Goal: Task Accomplishment & Management: Manage account settings

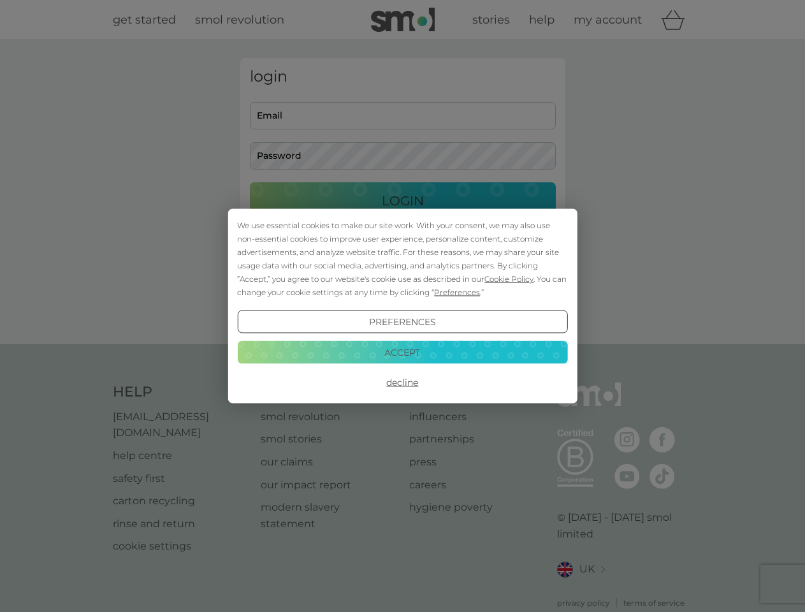
click at [509, 278] on span "Cookie Policy" at bounding box center [508, 279] width 49 height 10
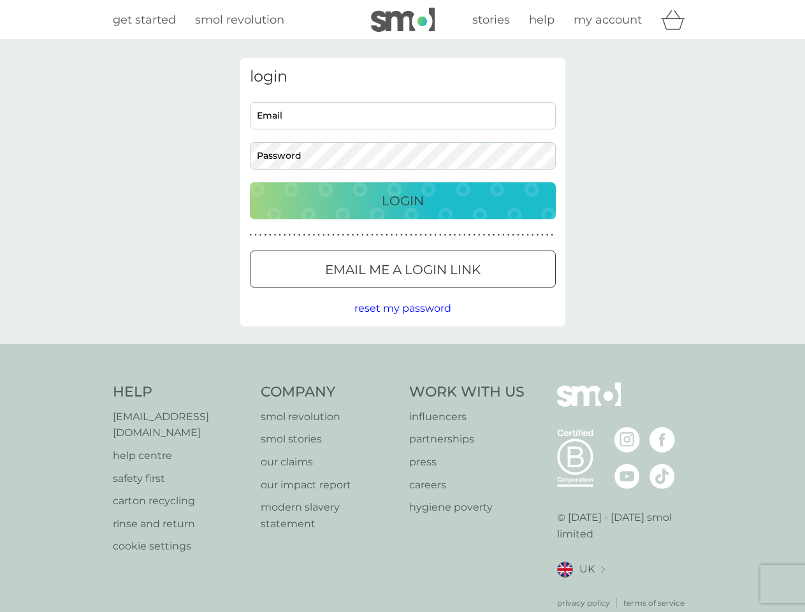
click at [456, 292] on div "login Email Password Login ● ● ● ● ● ● ● ● ● ● ● ● ● ● ● ● ● ● ● ● ● ● ● ● ● ● …" at bounding box center [402, 192] width 325 height 268
click at [402, 322] on div "login Email Password Login ● ● ● ● ● ● ● ● ● ● ● ● ● ● ● ● ● ● ● ● ● ● ● ● ● ● …" at bounding box center [402, 192] width 325 height 268
click at [402, 382] on div "Help [EMAIL_ADDRESS][DOMAIN_NAME] help centre safety first carton recycling rin…" at bounding box center [403, 495] width 580 height 226
click at [402, 352] on div "Help [EMAIL_ADDRESS][DOMAIN_NAME] help centre safety first carton recycling rin…" at bounding box center [402, 495] width 805 height 303
